Goal: Task Accomplishment & Management: Use online tool/utility

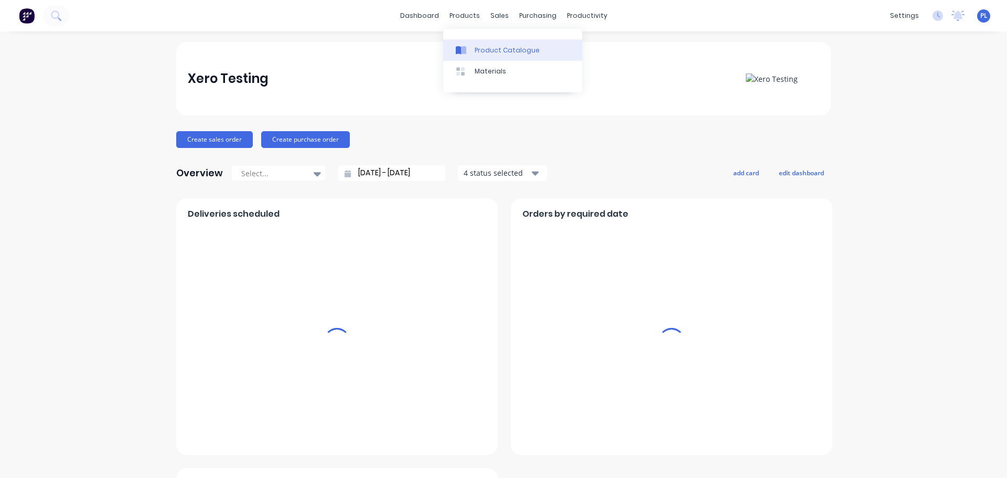
click at [462, 54] on icon at bounding box center [463, 50] width 5 height 8
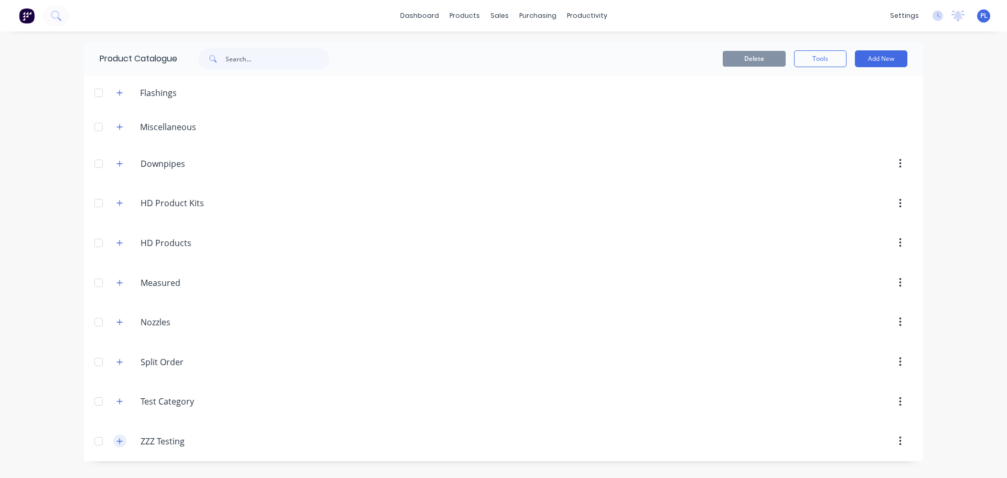
click at [124, 437] on button "button" at bounding box center [119, 440] width 13 height 13
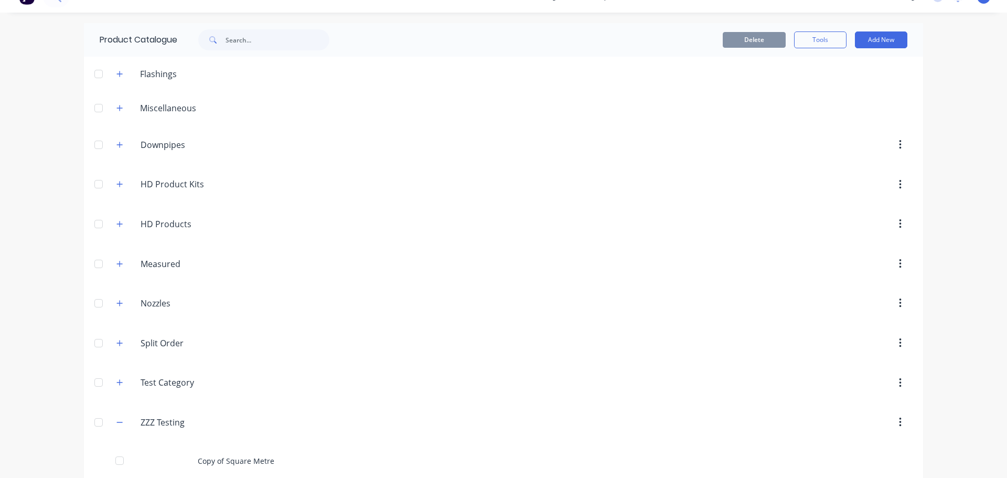
scroll to position [217, 0]
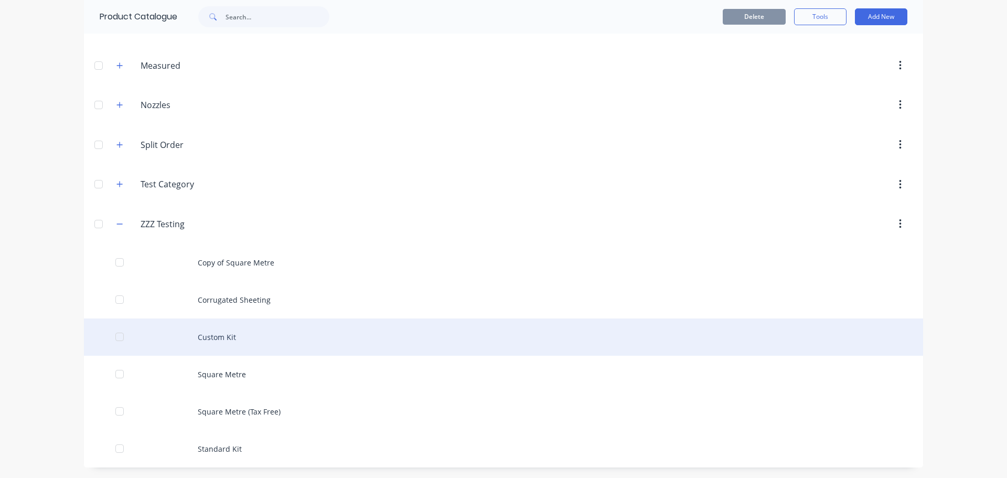
click at [225, 345] on div "Custom Kit" at bounding box center [503, 336] width 839 height 37
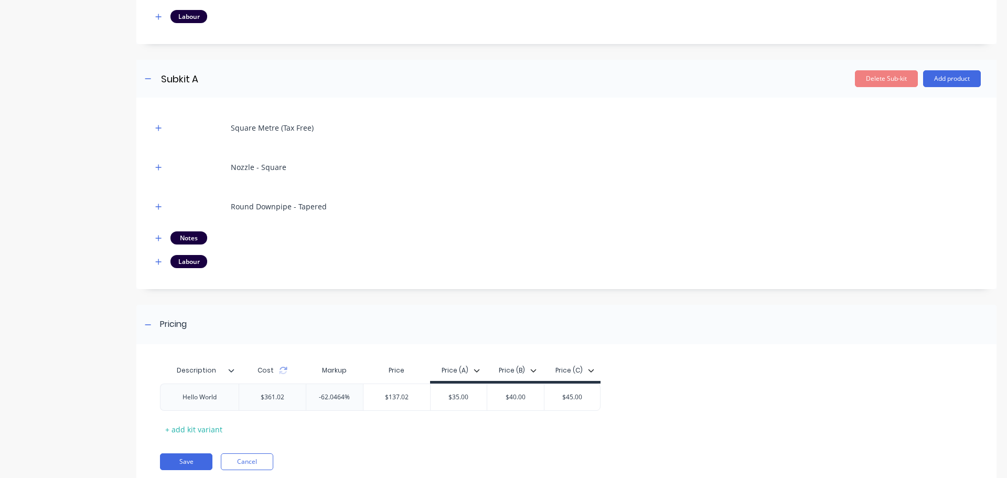
scroll to position [374, 0]
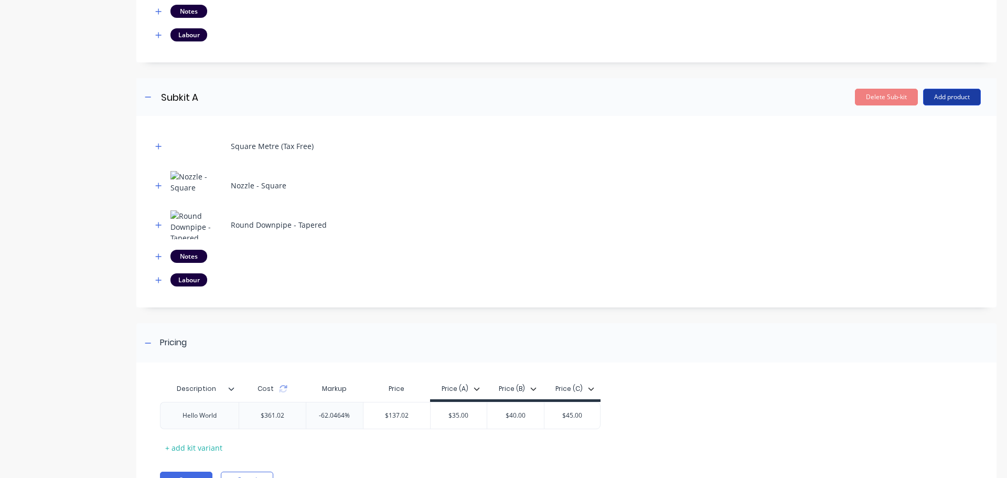
click at [946, 94] on button "Add product" at bounding box center [952, 97] width 58 height 17
click at [929, 128] on div "Product catalogue" at bounding box center [931, 123] width 81 height 15
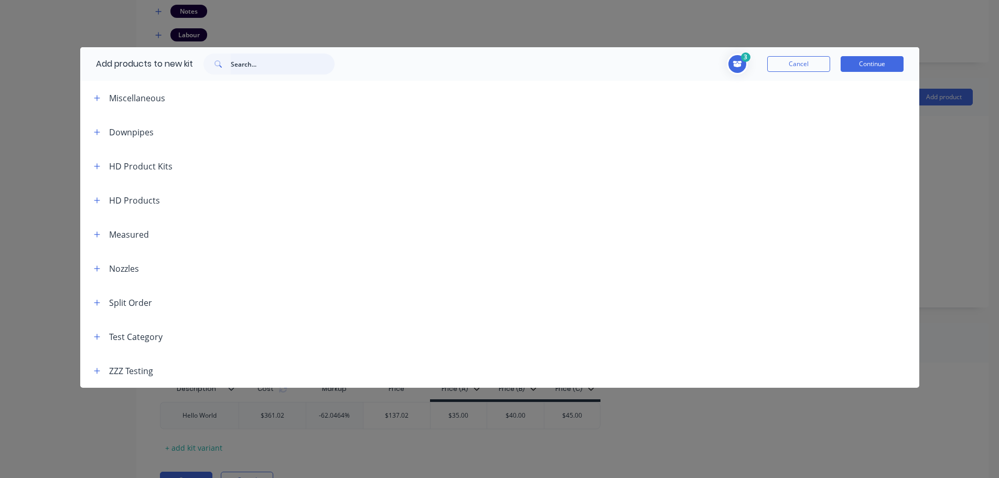
click at [245, 65] on input "text" at bounding box center [283, 64] width 104 height 21
type input "cf"
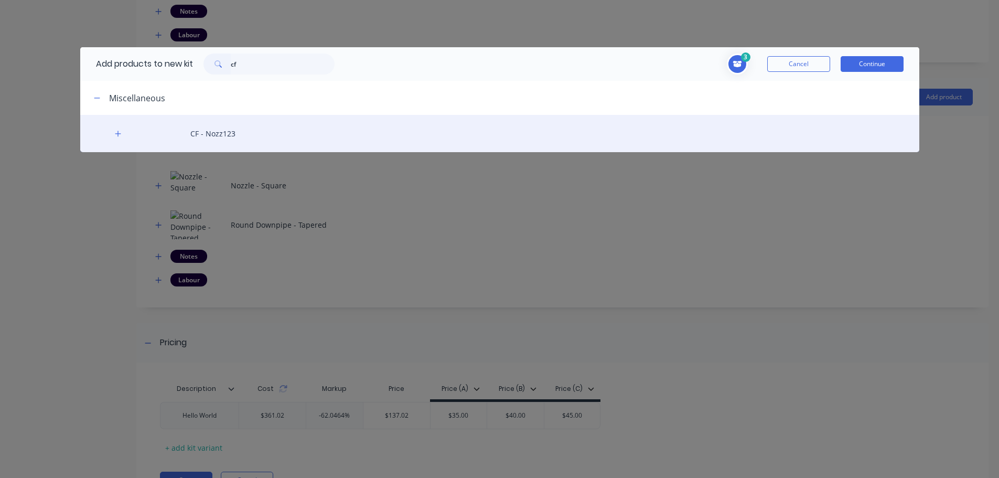
click at [185, 146] on div "CF - Nozz123" at bounding box center [499, 133] width 839 height 37
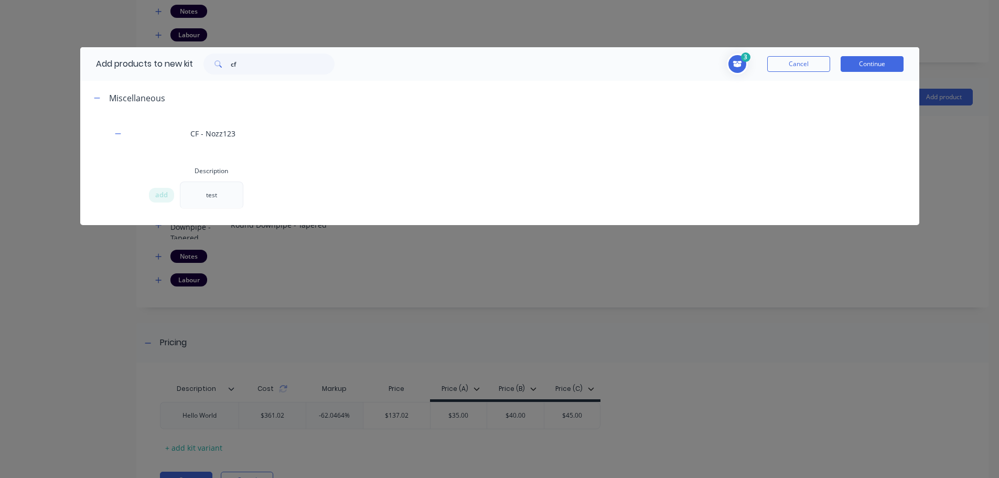
drag, startPoint x: 161, startPoint y: 195, endPoint x: 750, endPoint y: 109, distance: 596.0
click at [162, 195] on span "add" at bounding box center [161, 195] width 13 height 10
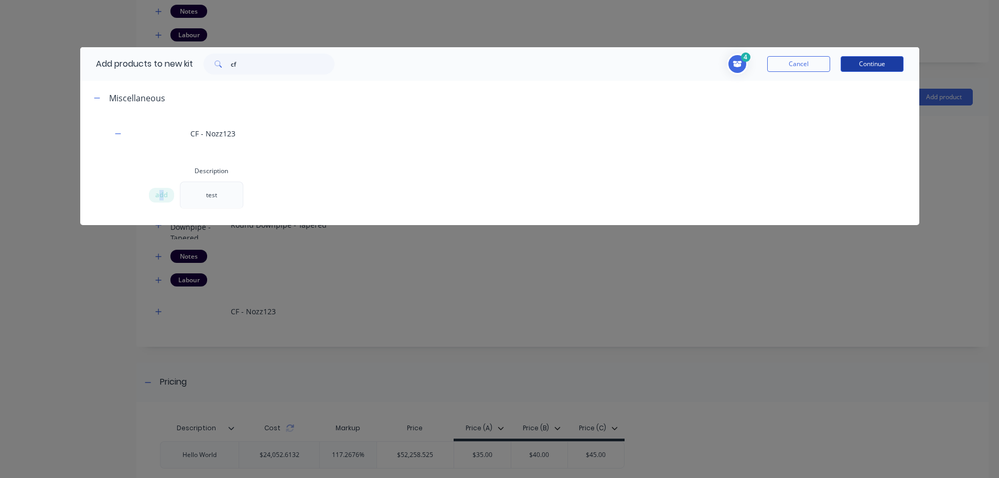
click at [864, 61] on button "Continue" at bounding box center [872, 64] width 63 height 16
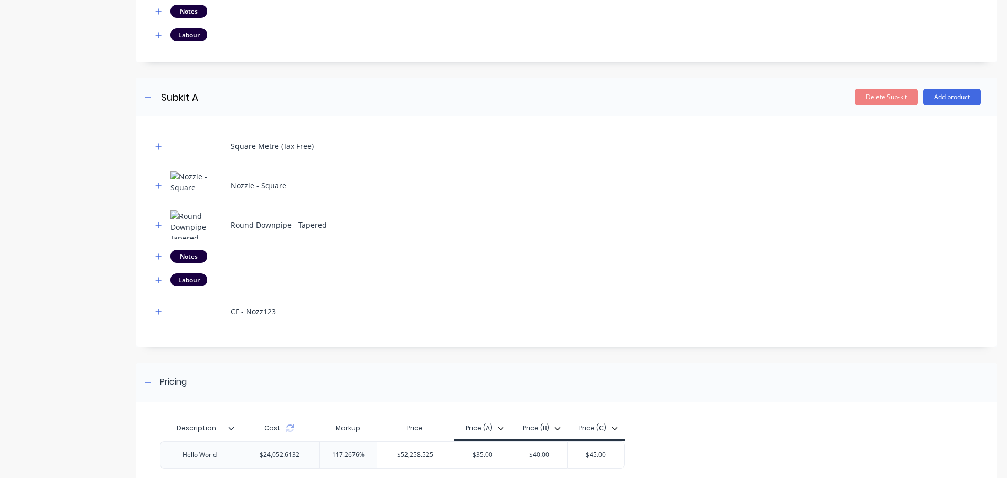
scroll to position [466, 0]
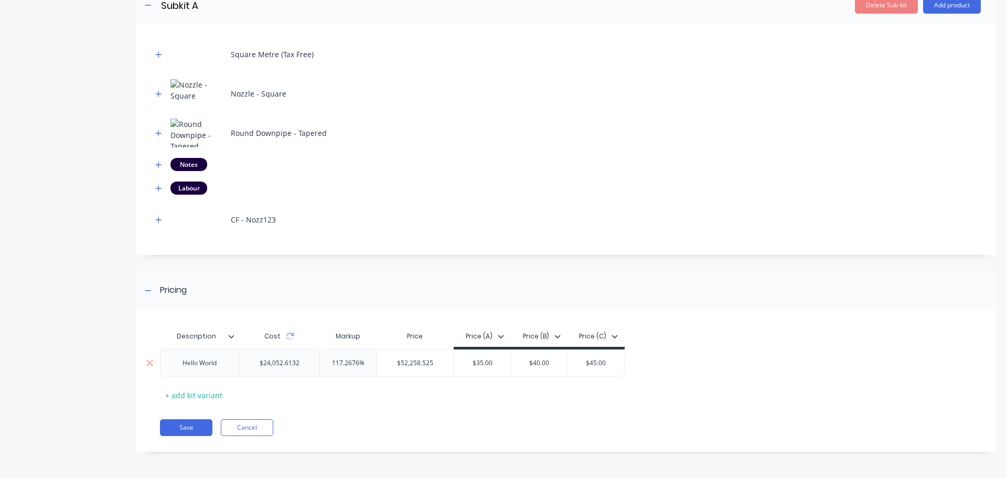
drag, startPoint x: 195, startPoint y: 425, endPoint x: 250, endPoint y: 367, distance: 80.2
click at [195, 425] on button "Save" at bounding box center [186, 427] width 52 height 17
